Goal: Task Accomplishment & Management: Complete application form

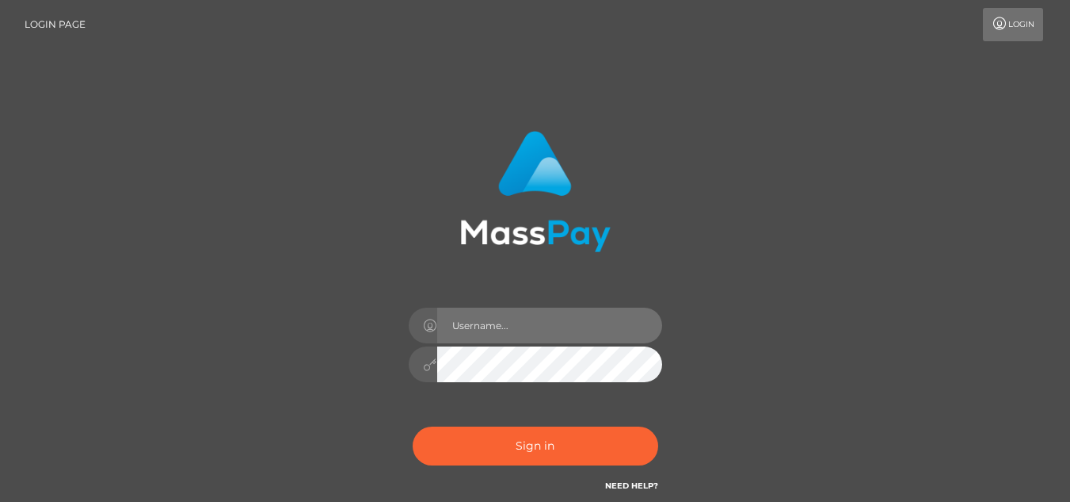
click at [570, 327] on input "text" at bounding box center [549, 325] width 225 height 36
type input "[EMAIL_ADDRESS][DOMAIN_NAME]"
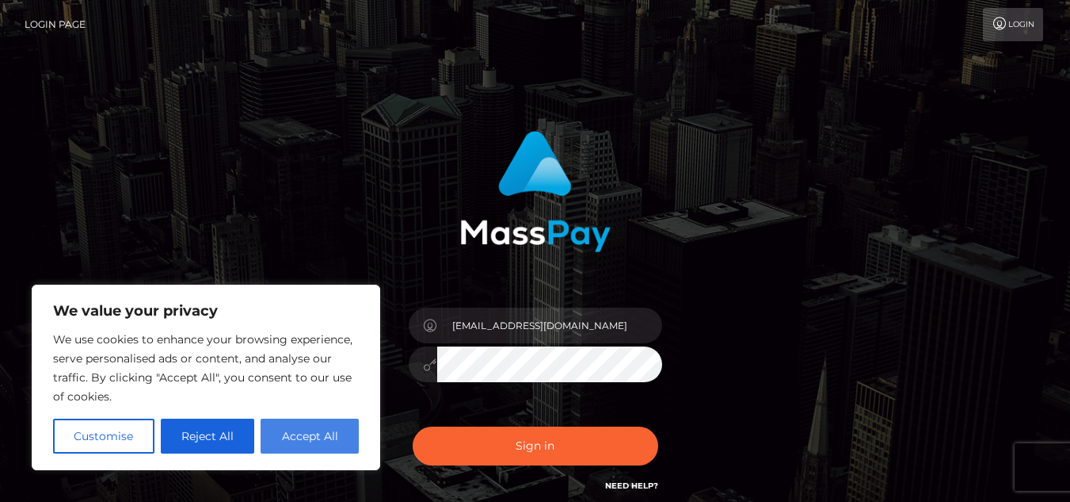
click at [308, 428] on button "Accept All" at bounding box center [310, 435] width 98 height 35
checkbox input "true"
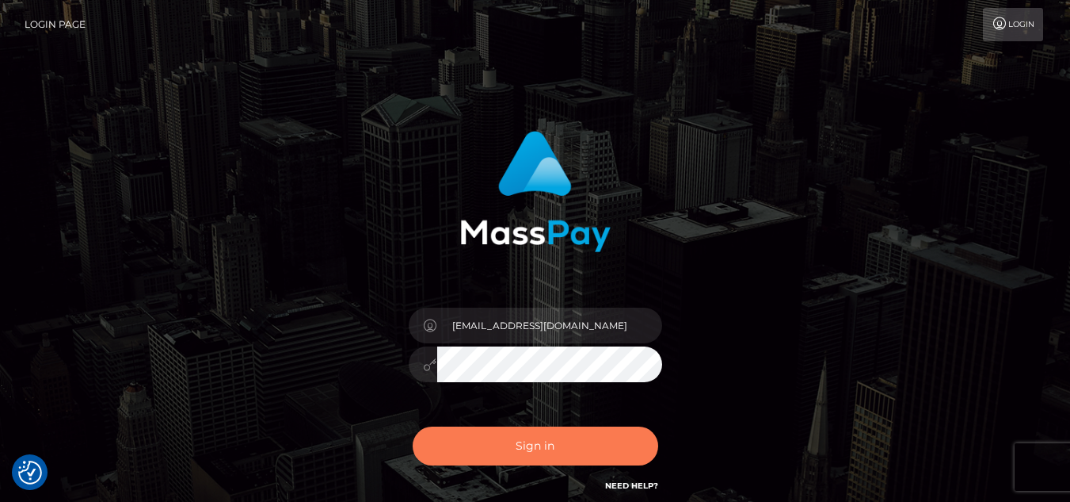
click at [544, 456] on button "Sign in" at bounding box center [536, 445] width 246 height 39
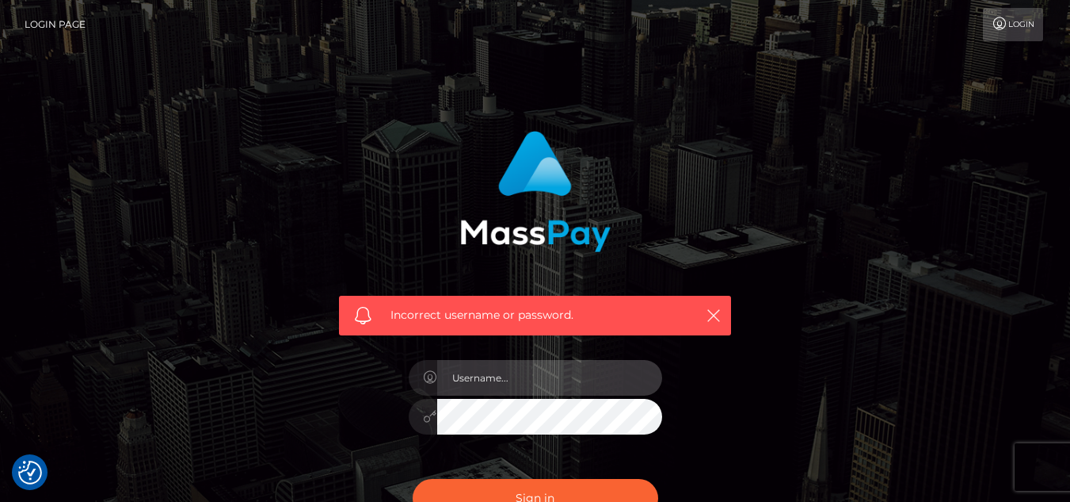
click at [559, 371] on input "text" at bounding box center [549, 378] width 225 height 36
type input "[EMAIL_ADDRESS][DOMAIN_NAME]"
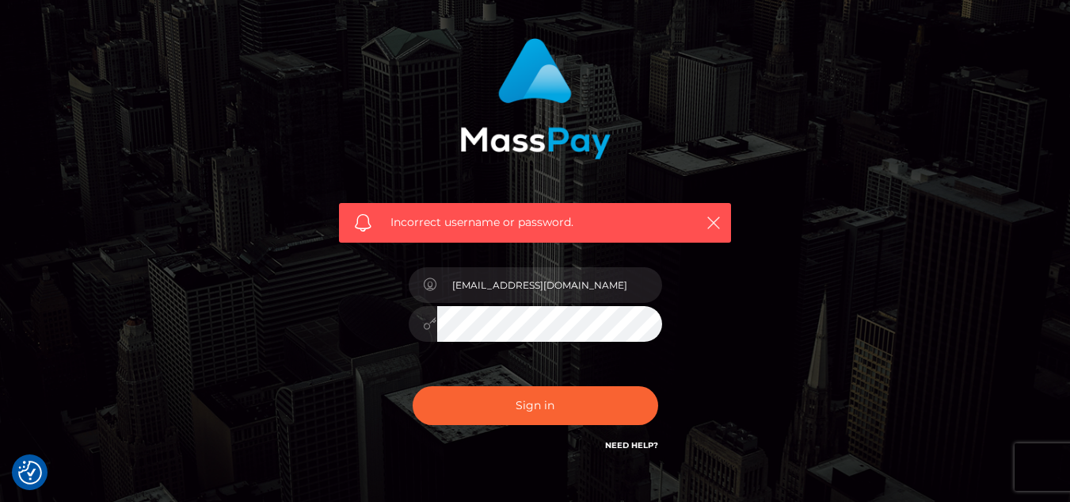
scroll to position [137, 0]
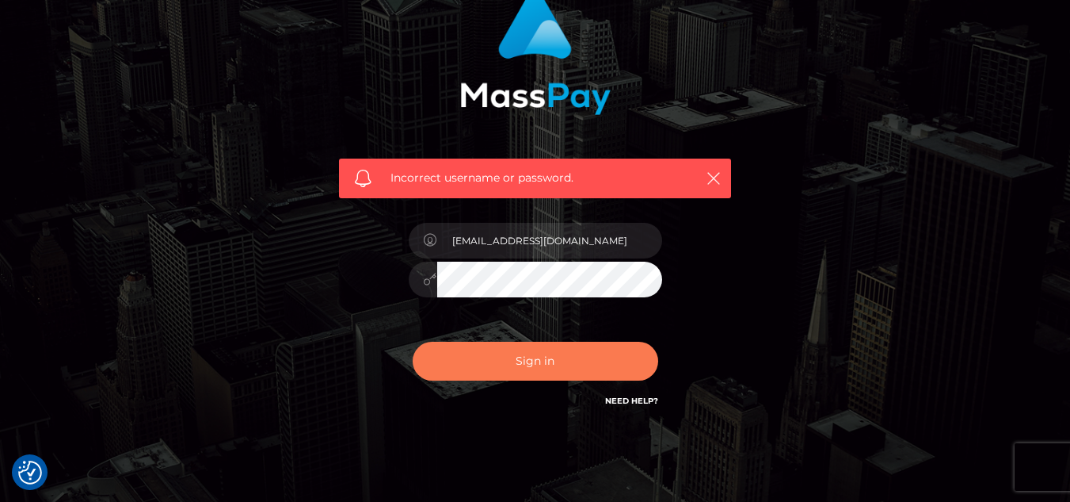
click at [535, 344] on button "Sign in" at bounding box center [536, 360] width 246 height 39
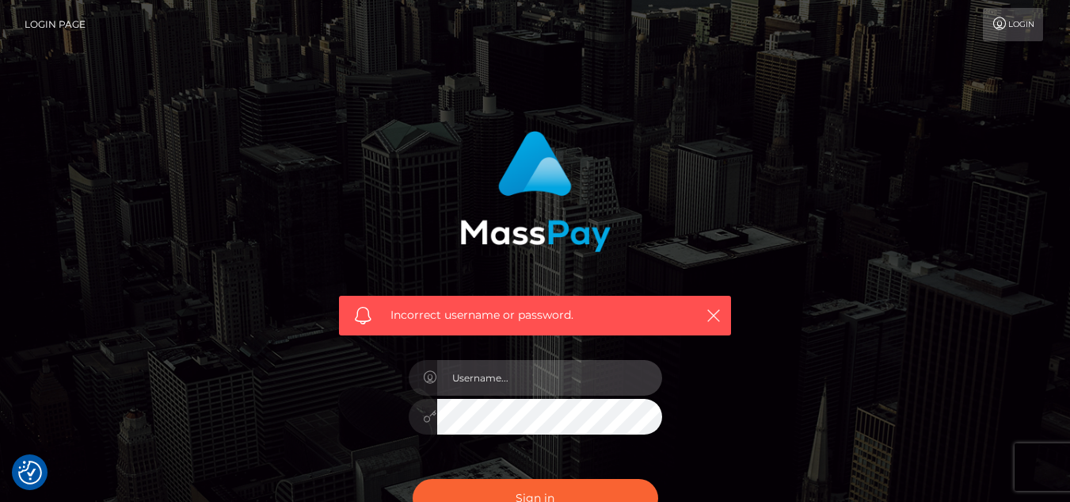
click at [539, 379] on input "text" at bounding box center [549, 378] width 225 height 36
type input "[EMAIL_ADDRESS][DOMAIN_NAME]"
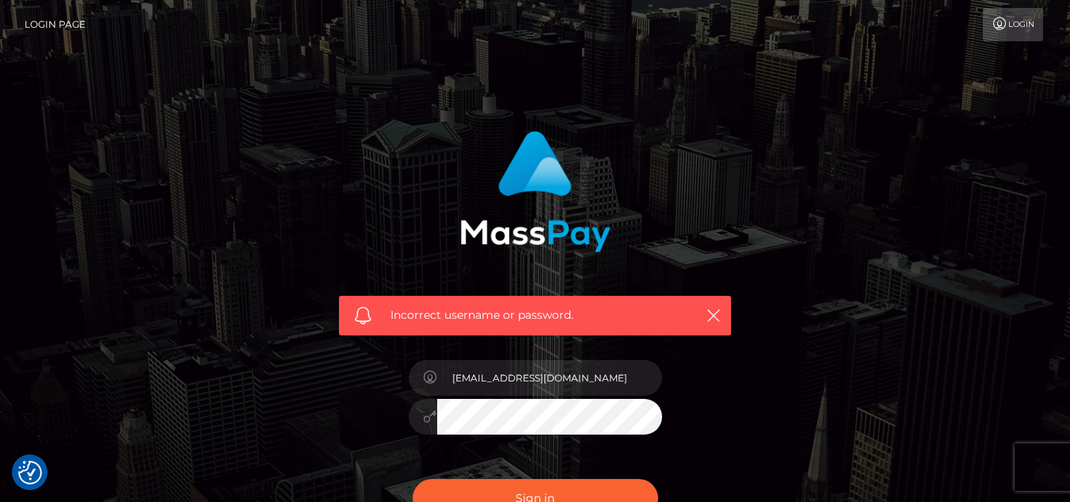
click at [413, 479] on button "Sign in" at bounding box center [536, 498] width 246 height 39
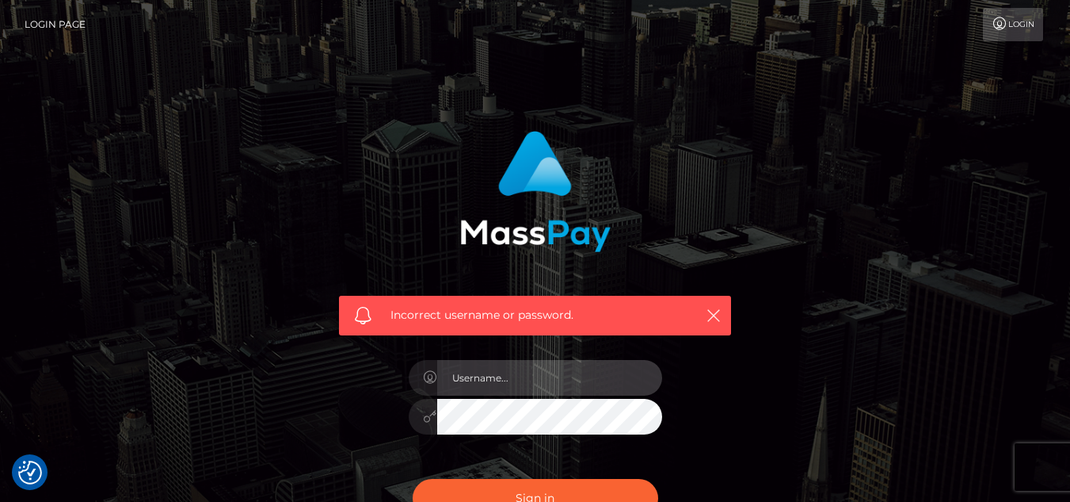
click at [539, 380] on input "text" at bounding box center [549, 378] width 225 height 36
type input "[EMAIL_ADDRESS][DOMAIN_NAME]"
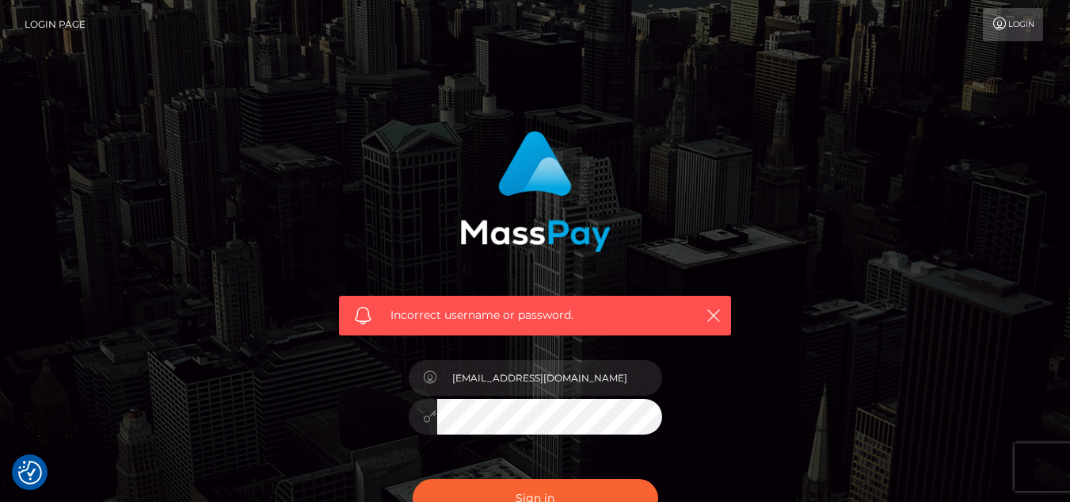
click at [413, 479] on button "Sign in" at bounding box center [536, 498] width 246 height 39
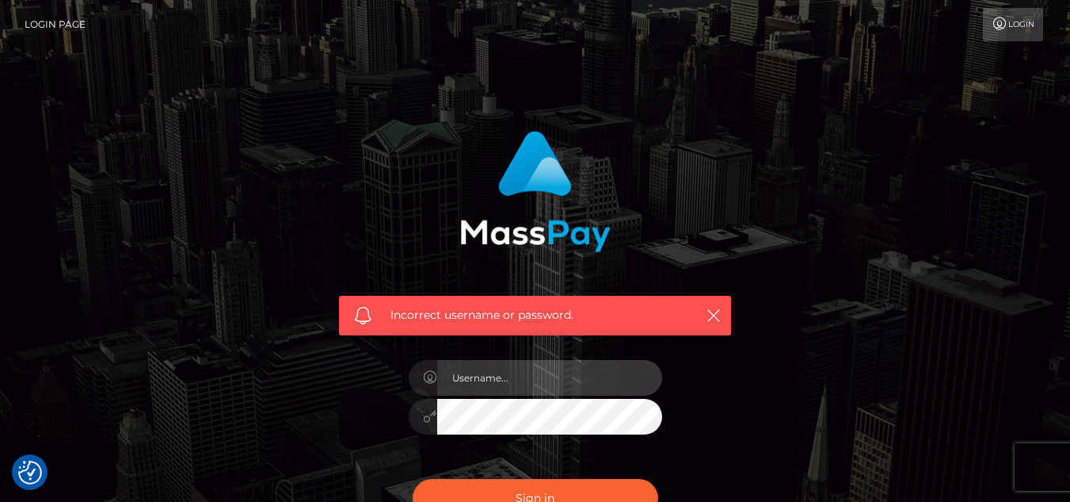
click at [512, 386] on input "text" at bounding box center [549, 378] width 225 height 36
type input "[EMAIL_ADDRESS][DOMAIN_NAME]"
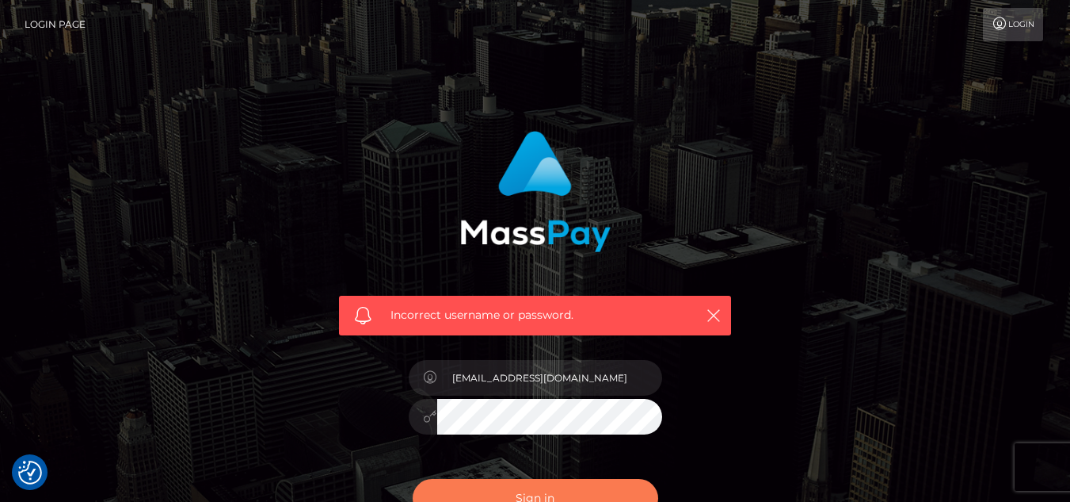
click at [413, 479] on button "Sign in" at bounding box center [536, 498] width 246 height 39
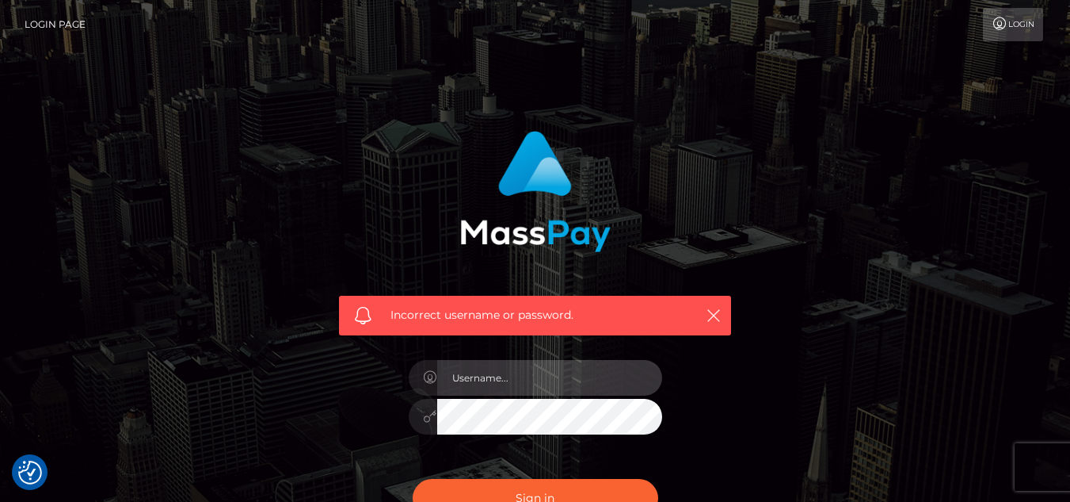
drag, startPoint x: 1081, startPoint y: 90, endPoint x: 586, endPoint y: 380, distance: 574.5
click at [586, 380] on input "text" at bounding box center [549, 378] width 225 height 36
type input "[EMAIL_ADDRESS][DOMAIN_NAME]"
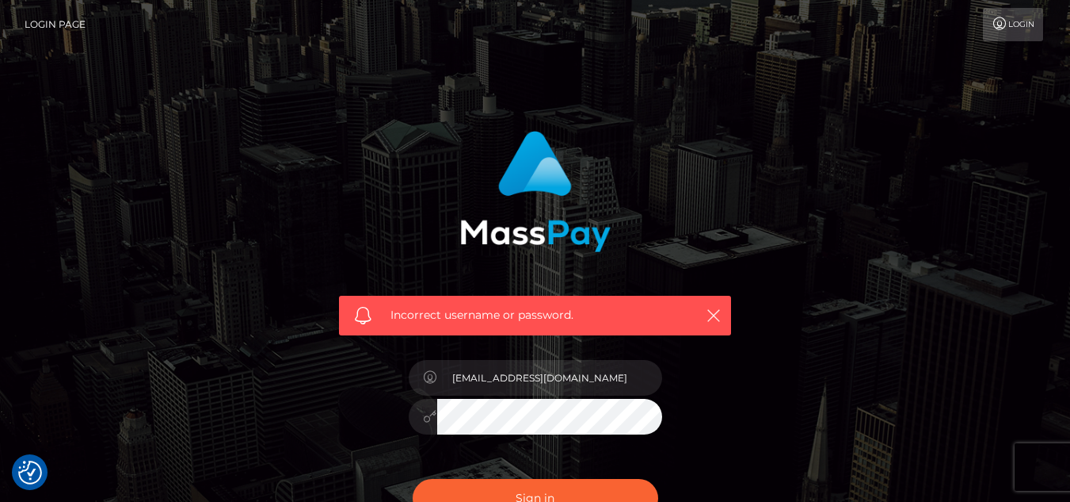
click at [427, 419] on icon at bounding box center [430, 416] width 13 height 13
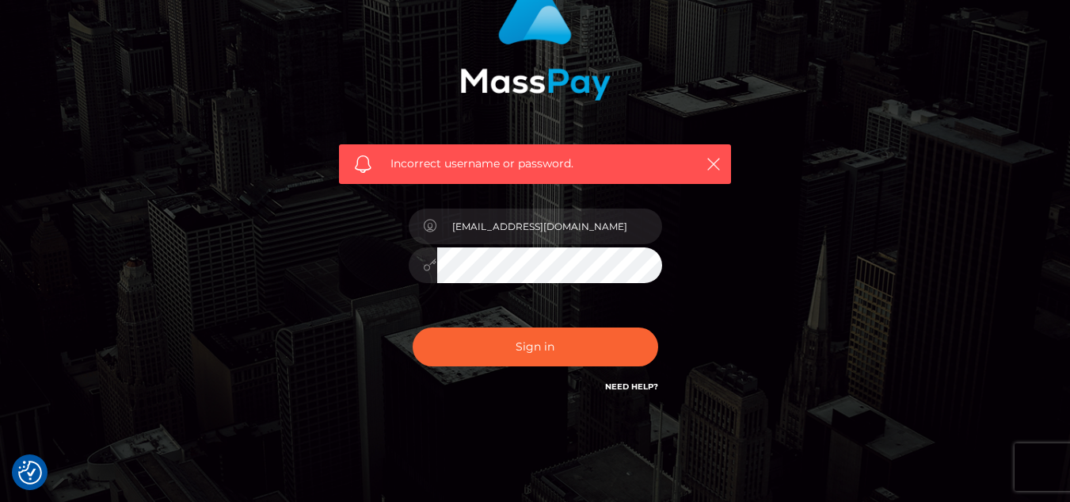
scroll to position [154, 0]
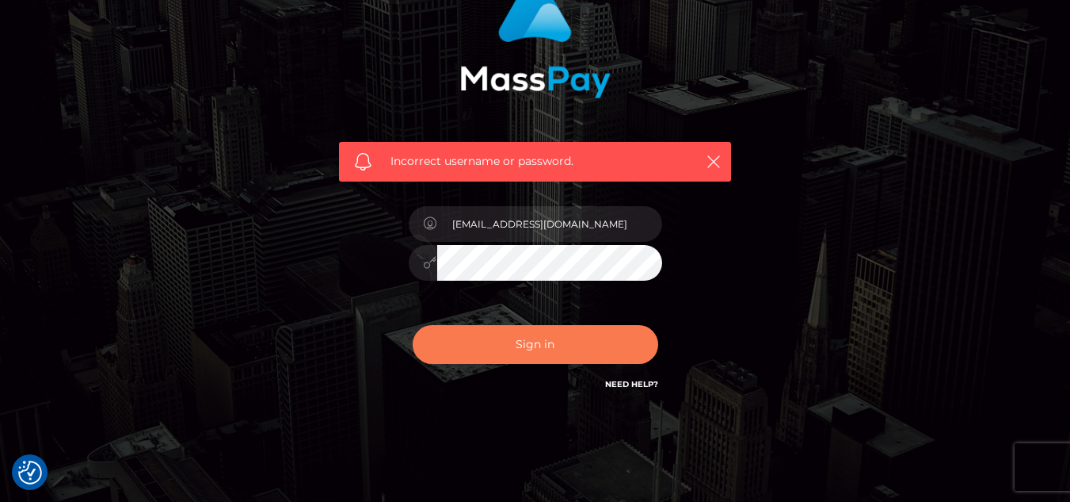
click at [562, 337] on button "Sign in" at bounding box center [536, 344] width 246 height 39
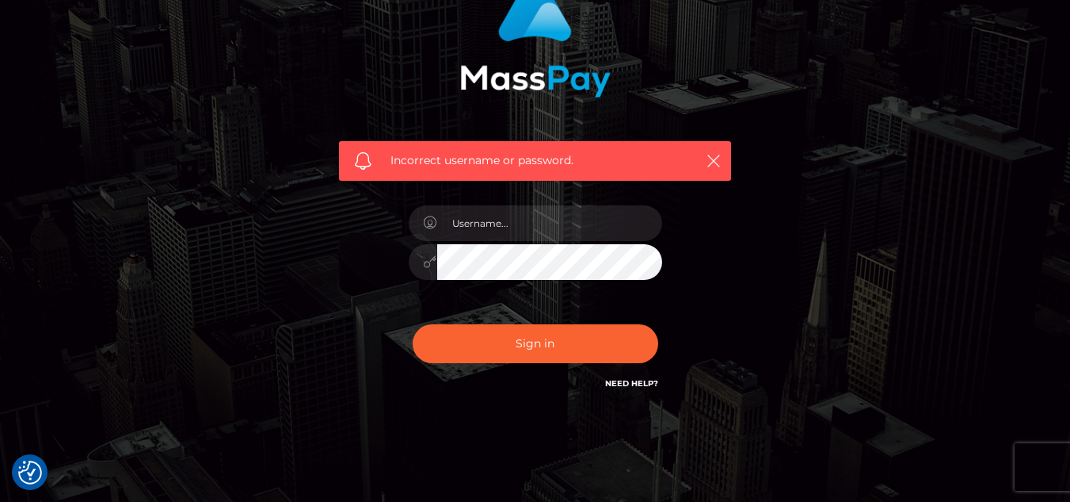
scroll to position [162, 0]
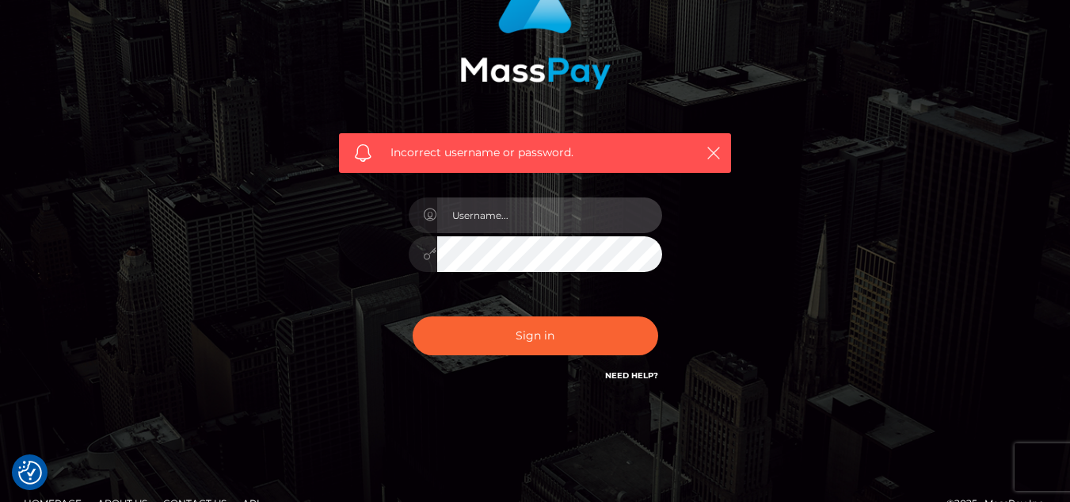
click at [580, 219] on input "text" at bounding box center [549, 215] width 225 height 36
type input "[EMAIL_ADDRESS][DOMAIN_NAME]"
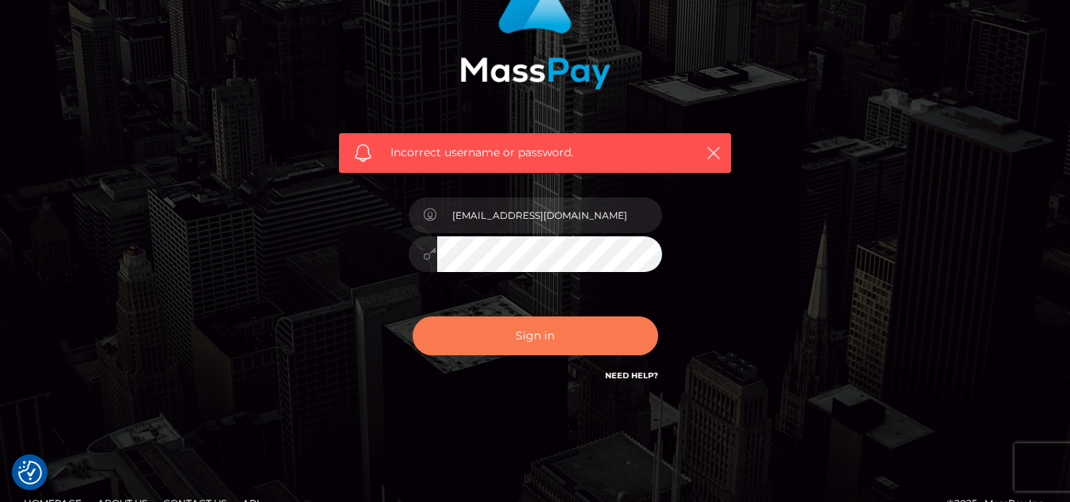
click at [492, 331] on button "Sign in" at bounding box center [536, 335] width 246 height 39
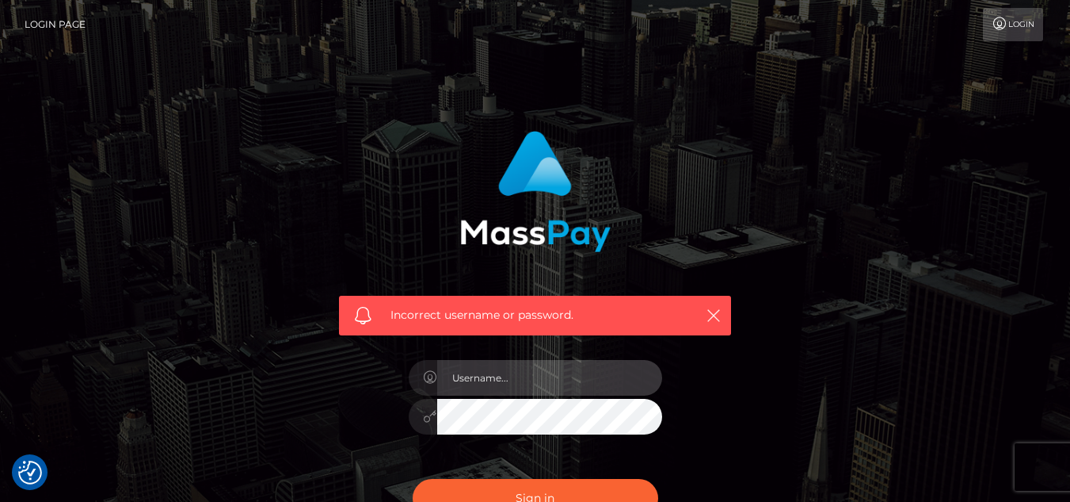
click at [565, 383] on input "text" at bounding box center [549, 378] width 225 height 36
type input "[EMAIL_ADDRESS][DOMAIN_NAME]"
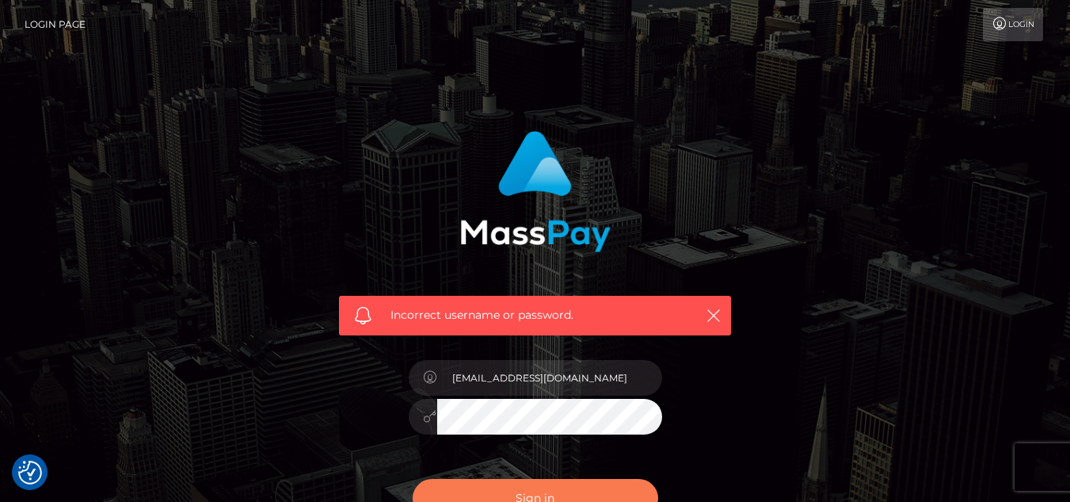
click at [578, 484] on button "Sign in" at bounding box center [536, 498] width 246 height 39
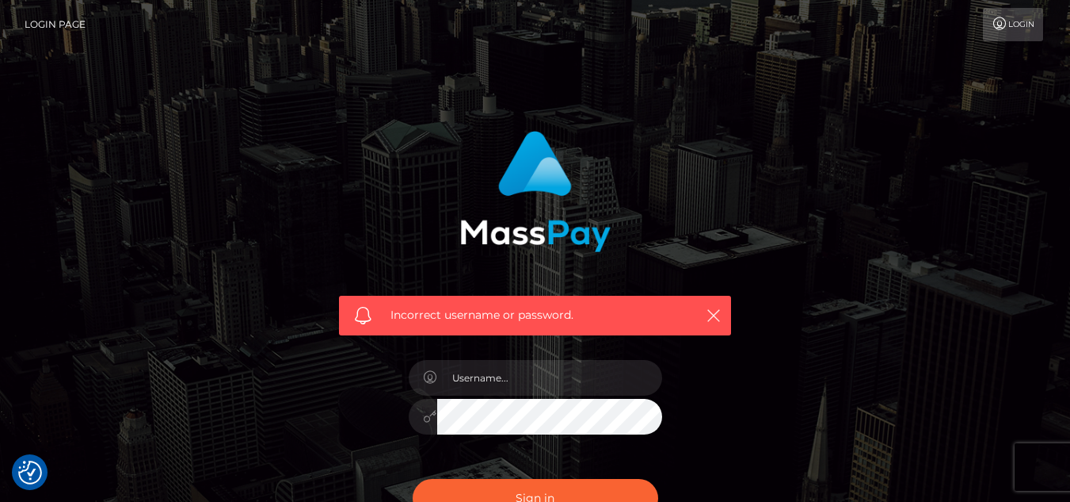
checkbox input "true"
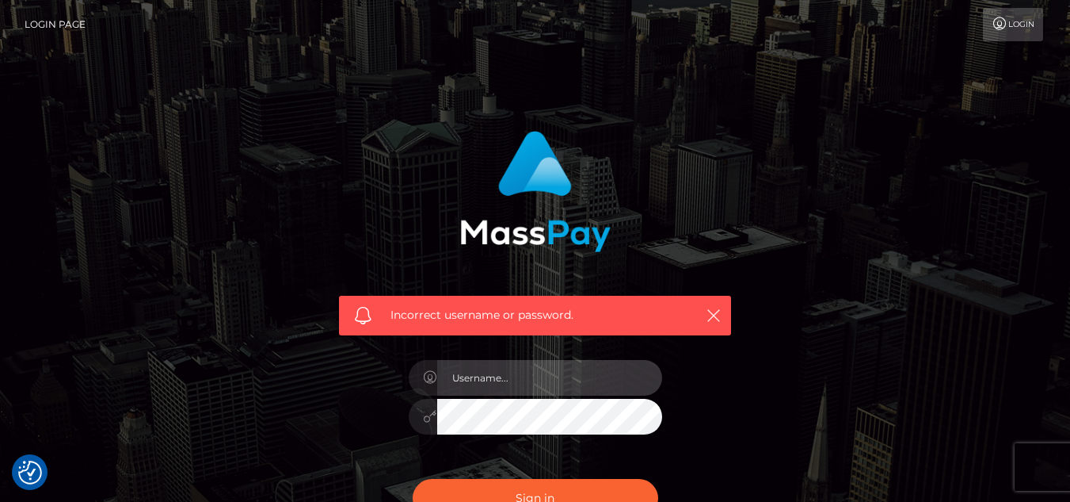
click at [509, 374] on input "text" at bounding box center [549, 378] width 225 height 36
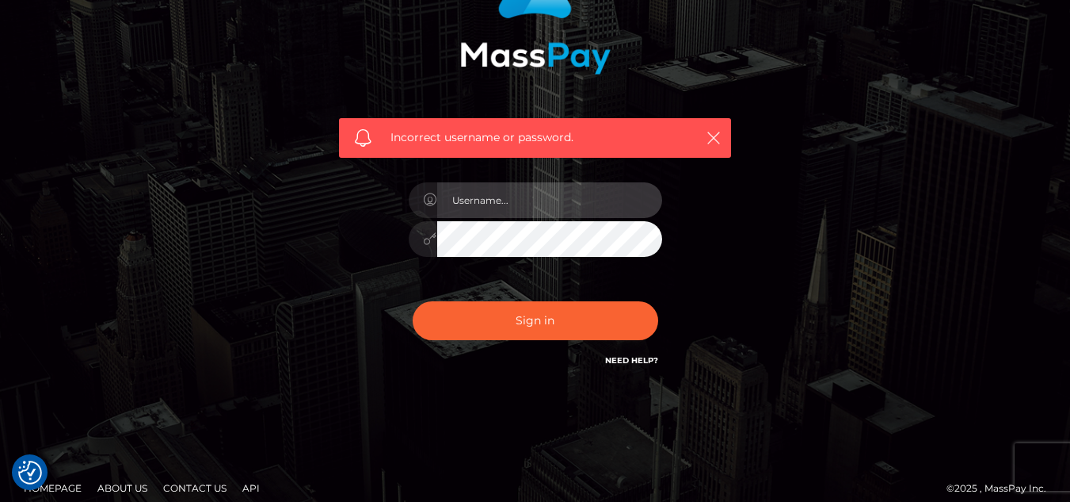
scroll to position [179, 0]
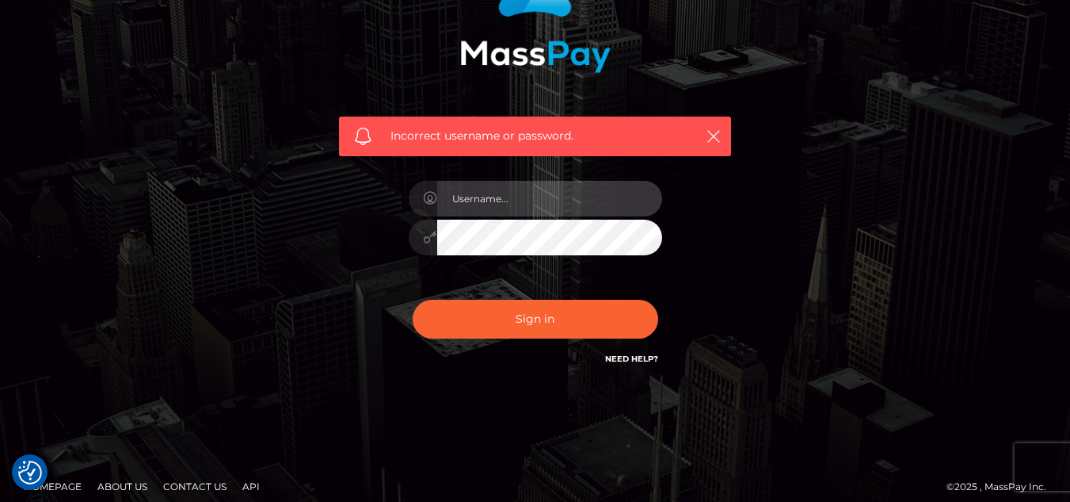
click at [607, 203] on input "text" at bounding box center [549, 199] width 225 height 36
type input "f"
type input "[EMAIL_ADDRESS][DOMAIN_NAME]"
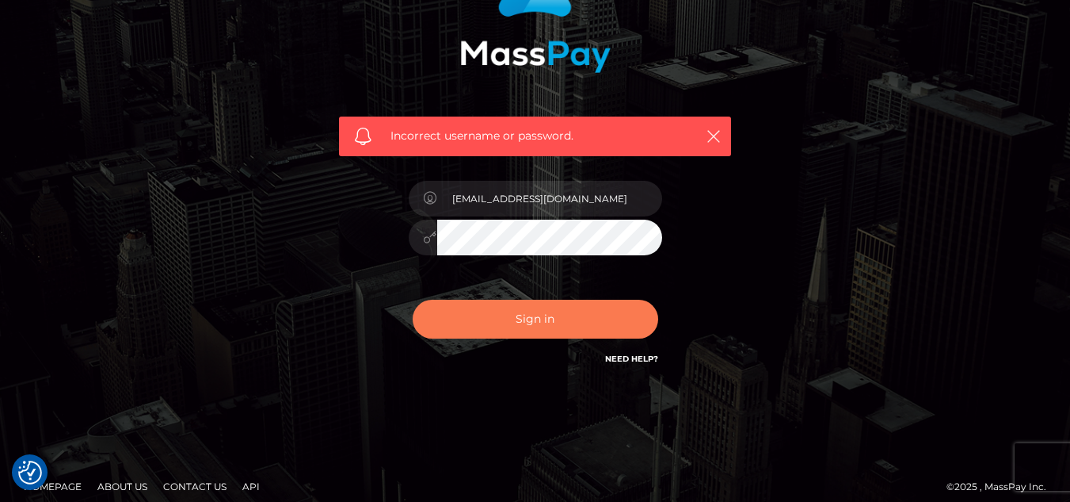
click at [493, 307] on button "Sign in" at bounding box center [536, 318] width 246 height 39
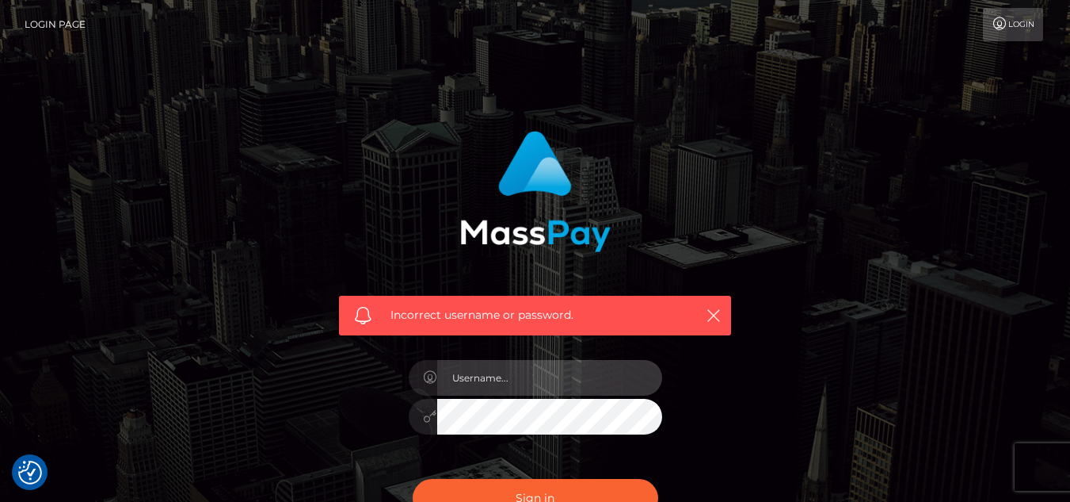
click at [584, 386] on input "text" at bounding box center [549, 378] width 225 height 36
type input "arisw0rld365@gmail.com"
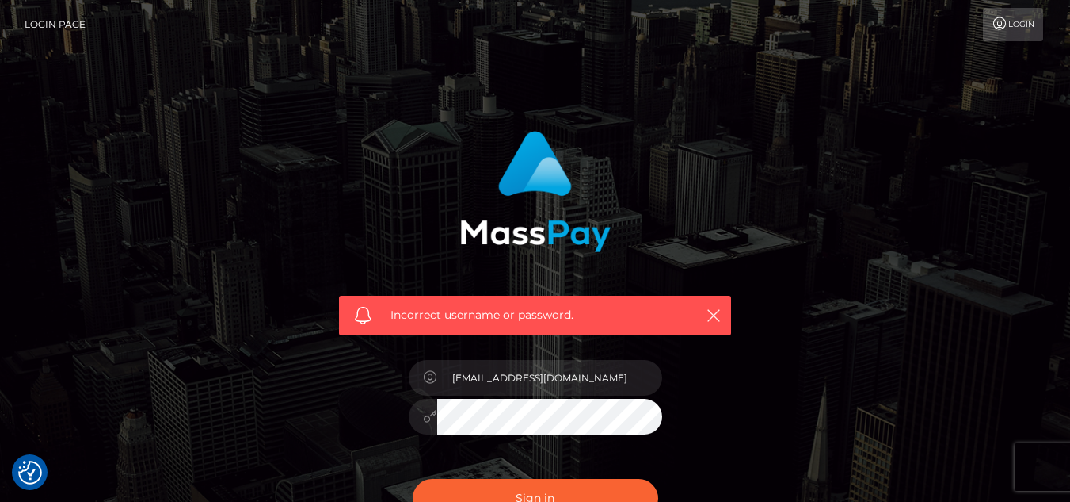
click at [413, 479] on button "Sign in" at bounding box center [536, 498] width 246 height 39
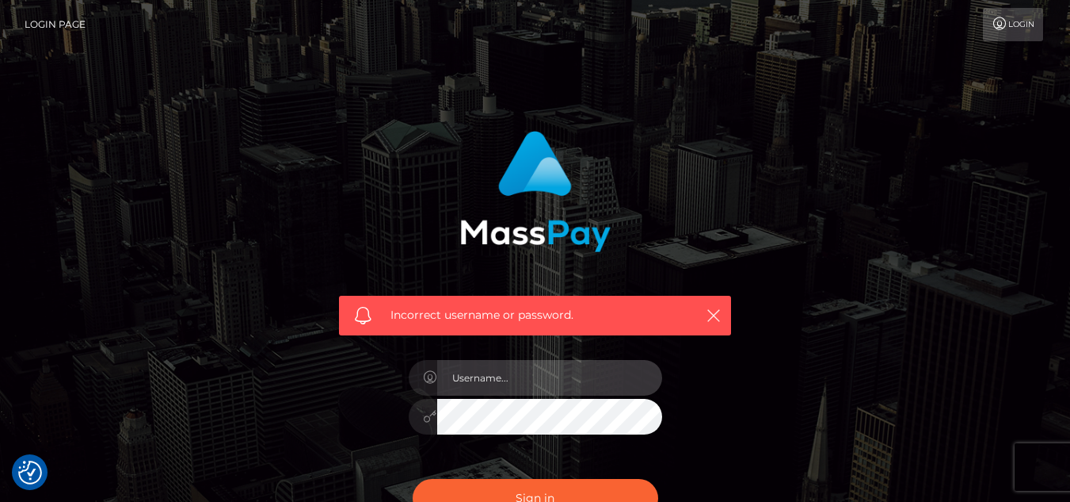
click at [539, 369] on input "text" at bounding box center [549, 378] width 225 height 36
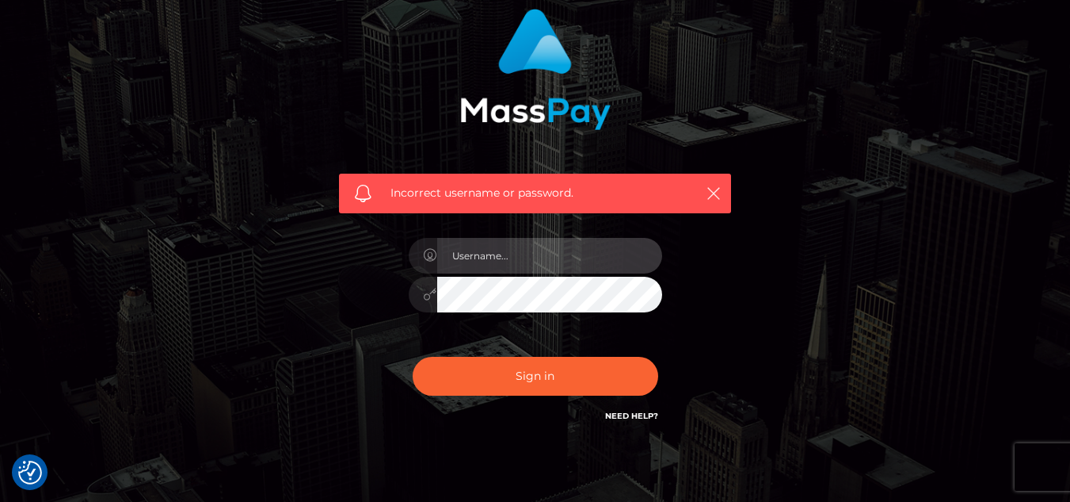
scroll to position [129, 0]
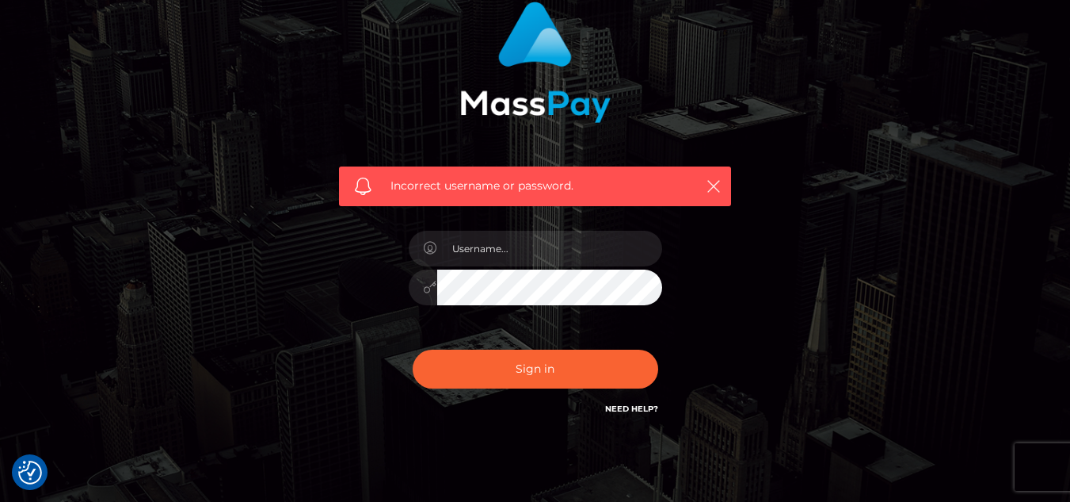
click at [633, 408] on link "Need Help?" at bounding box center [631, 408] width 53 height 10
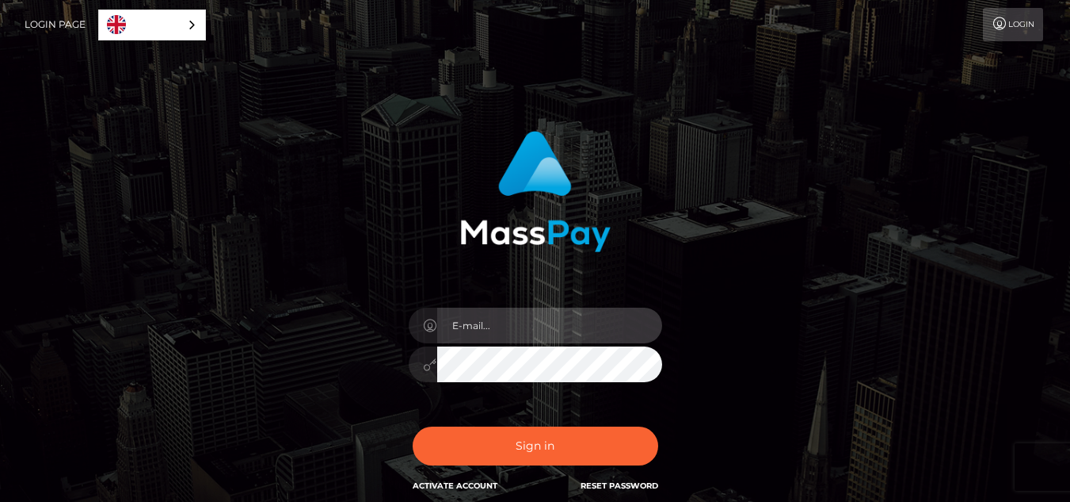
click at [632, 315] on input "email" at bounding box center [549, 325] width 225 height 36
type input "[EMAIL_ADDRESS][DOMAIN_NAME]"
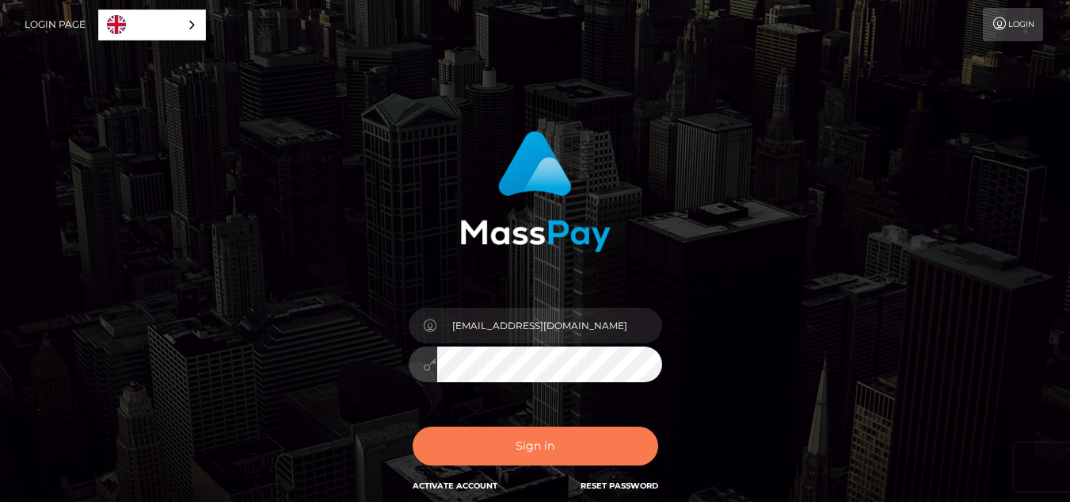
click at [450, 444] on button "Sign in" at bounding box center [536, 445] width 246 height 39
